Goal: Navigation & Orientation: Find specific page/section

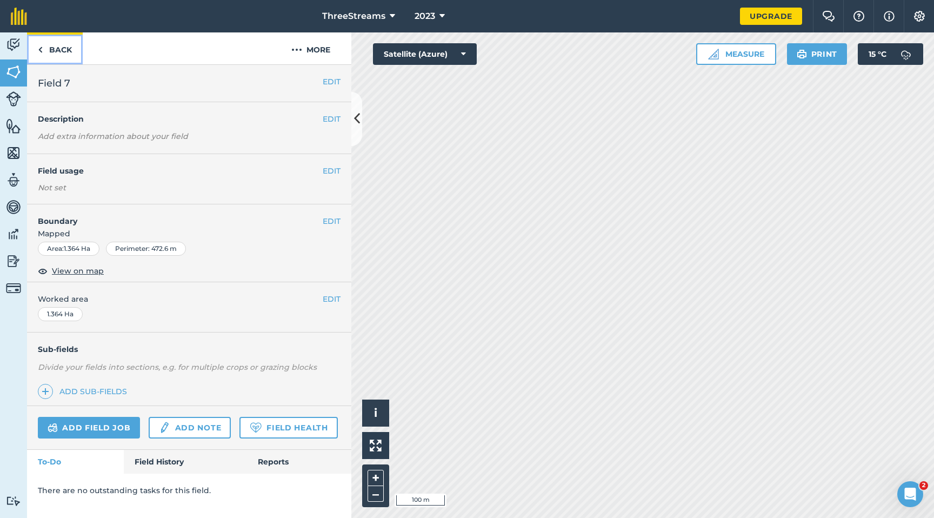
click at [49, 50] on link "Back" at bounding box center [55, 48] width 56 height 32
click at [50, 52] on link "Back" at bounding box center [55, 48] width 56 height 32
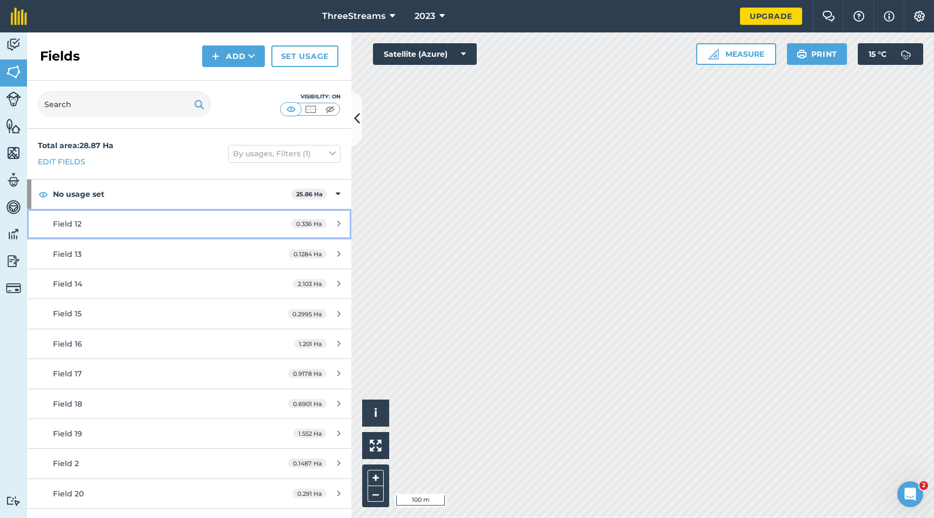
click at [192, 231] on link "Field 12 0.336 Ha" at bounding box center [189, 223] width 324 height 29
